Goal: Navigation & Orientation: Find specific page/section

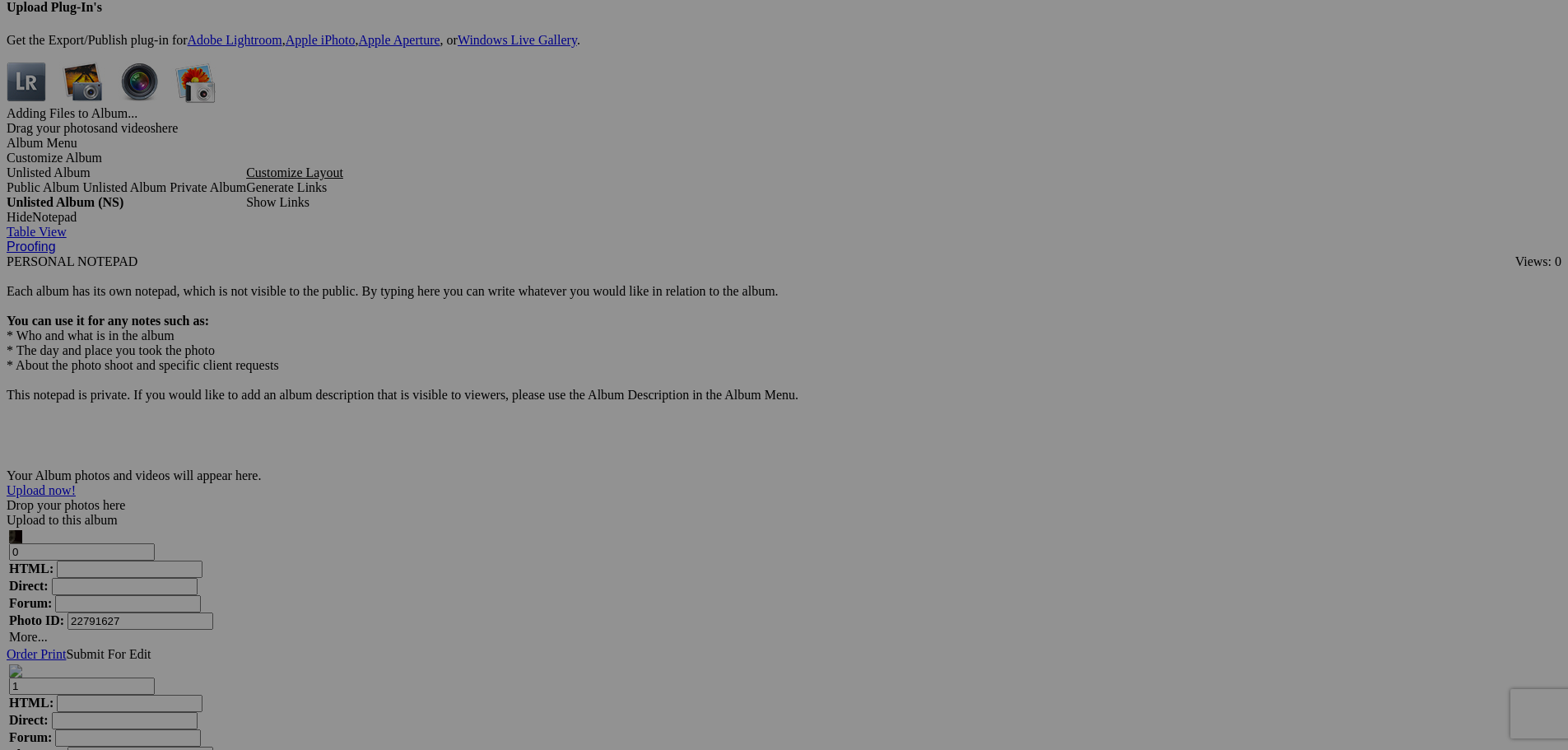
scroll to position [4692, 0]
